Goal: Task Accomplishment & Management: Complete application form

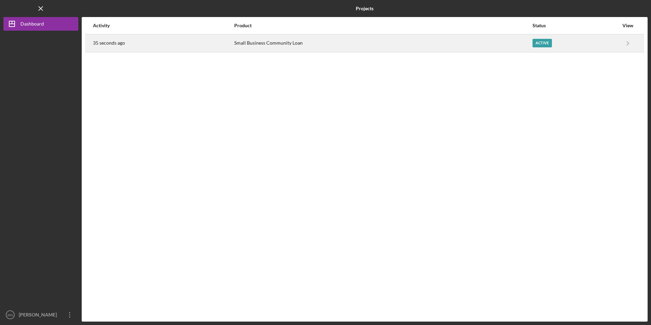
click at [222, 49] on div "35 seconds ago" at bounding box center [163, 43] width 141 height 17
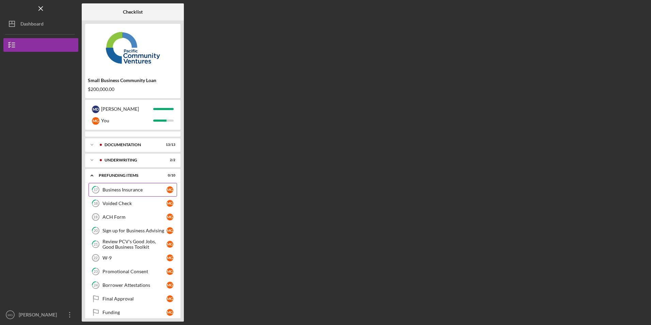
scroll to position [16, 0]
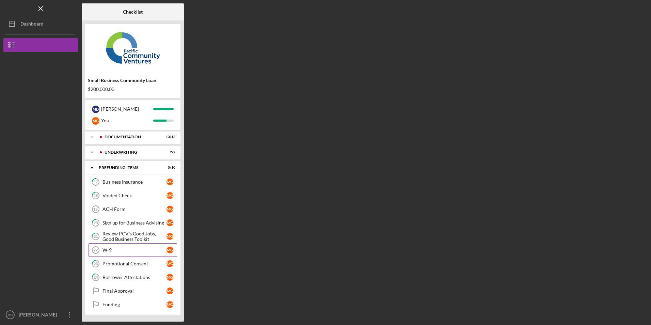
click at [105, 250] on div "W-9" at bounding box center [134, 249] width 64 height 5
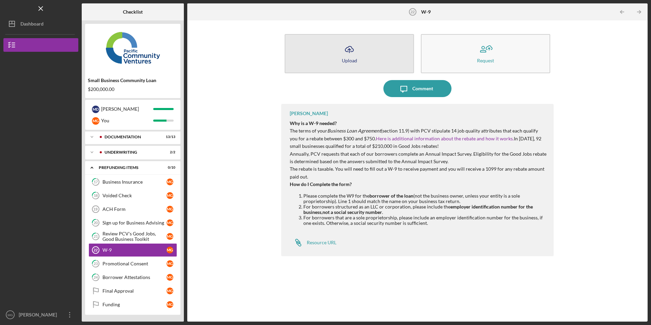
click at [323, 54] on button "Icon/Upload Upload" at bounding box center [349, 53] width 129 height 39
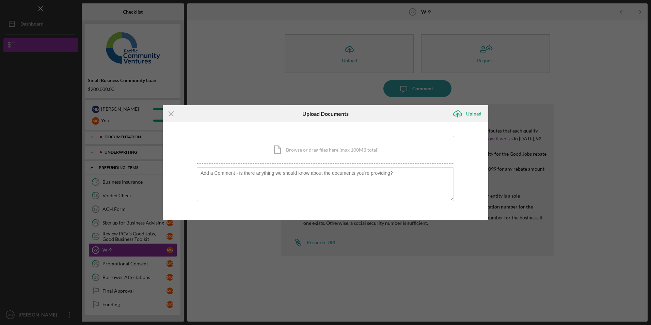
click at [277, 151] on div "Icon/Document Browse or drag files here (max 100MB total) Tap to choose files o…" at bounding box center [325, 150] width 257 height 28
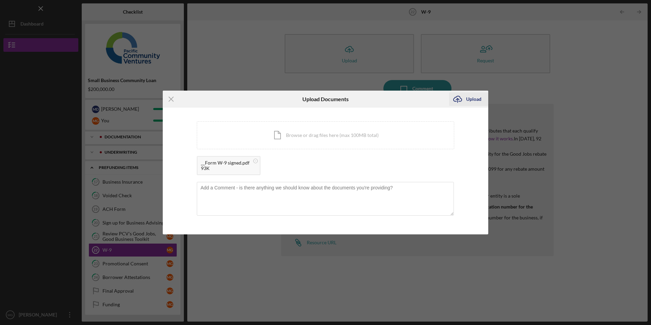
click at [468, 96] on div "Upload" at bounding box center [473, 99] width 15 height 14
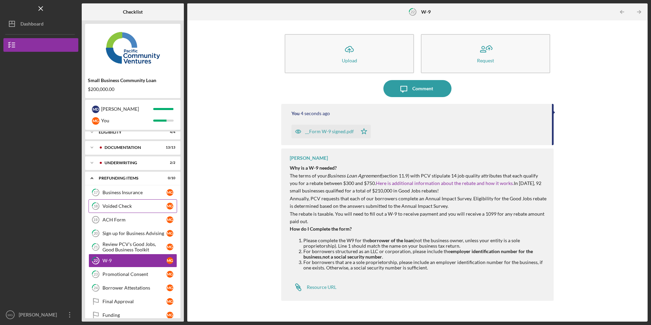
scroll to position [16, 0]
